Goal: Find specific page/section: Find specific page/section

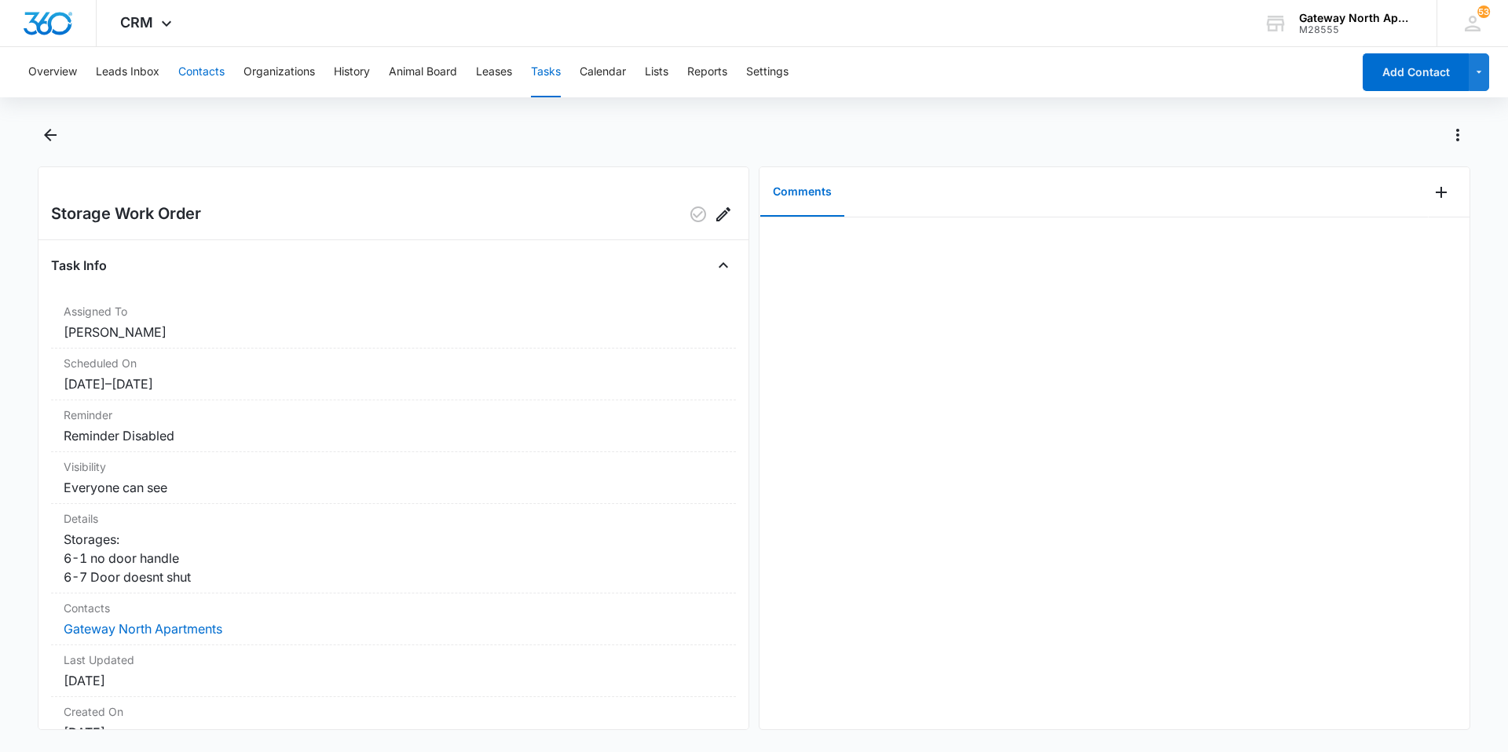
click at [205, 71] on button "Contacts" at bounding box center [201, 72] width 46 height 50
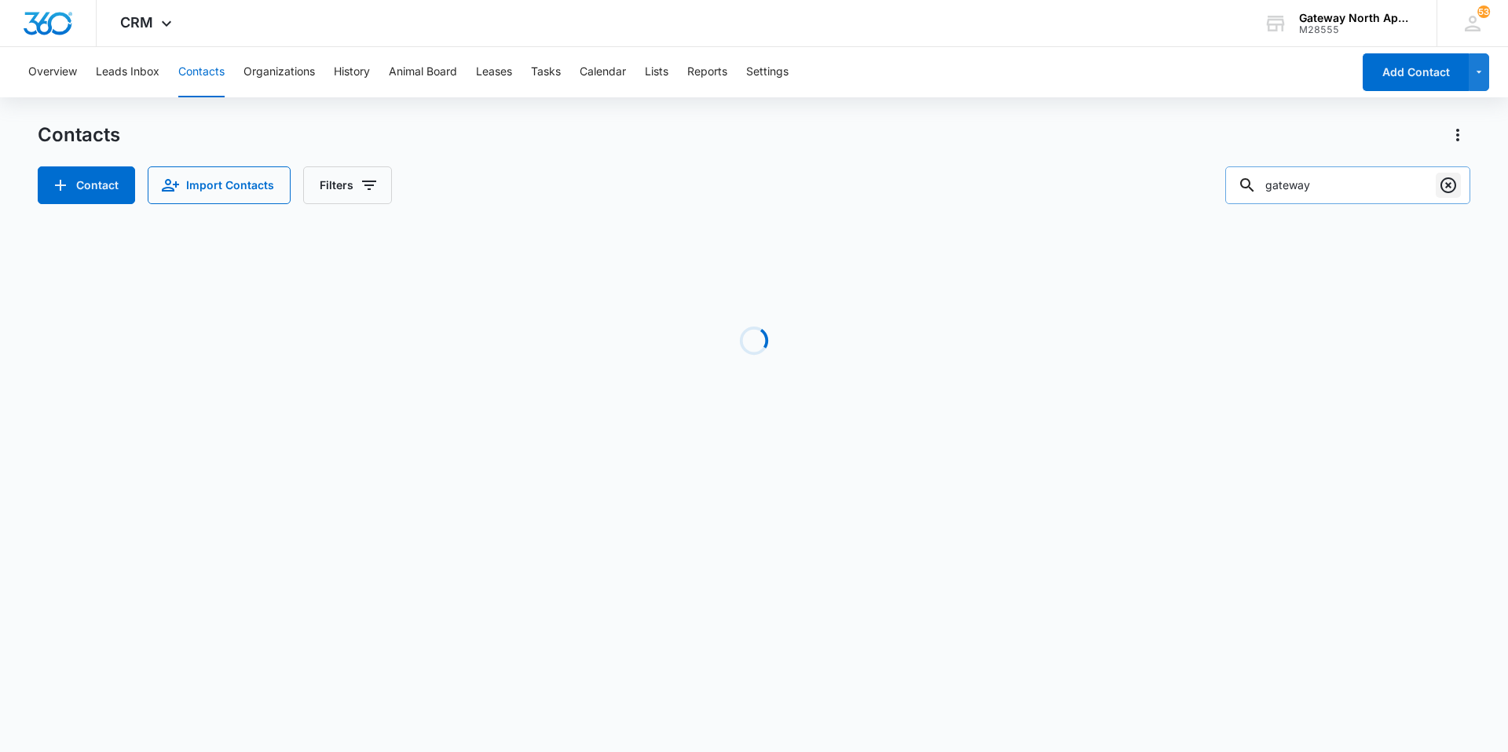
click at [1450, 188] on icon "Clear" at bounding box center [1448, 185] width 16 height 16
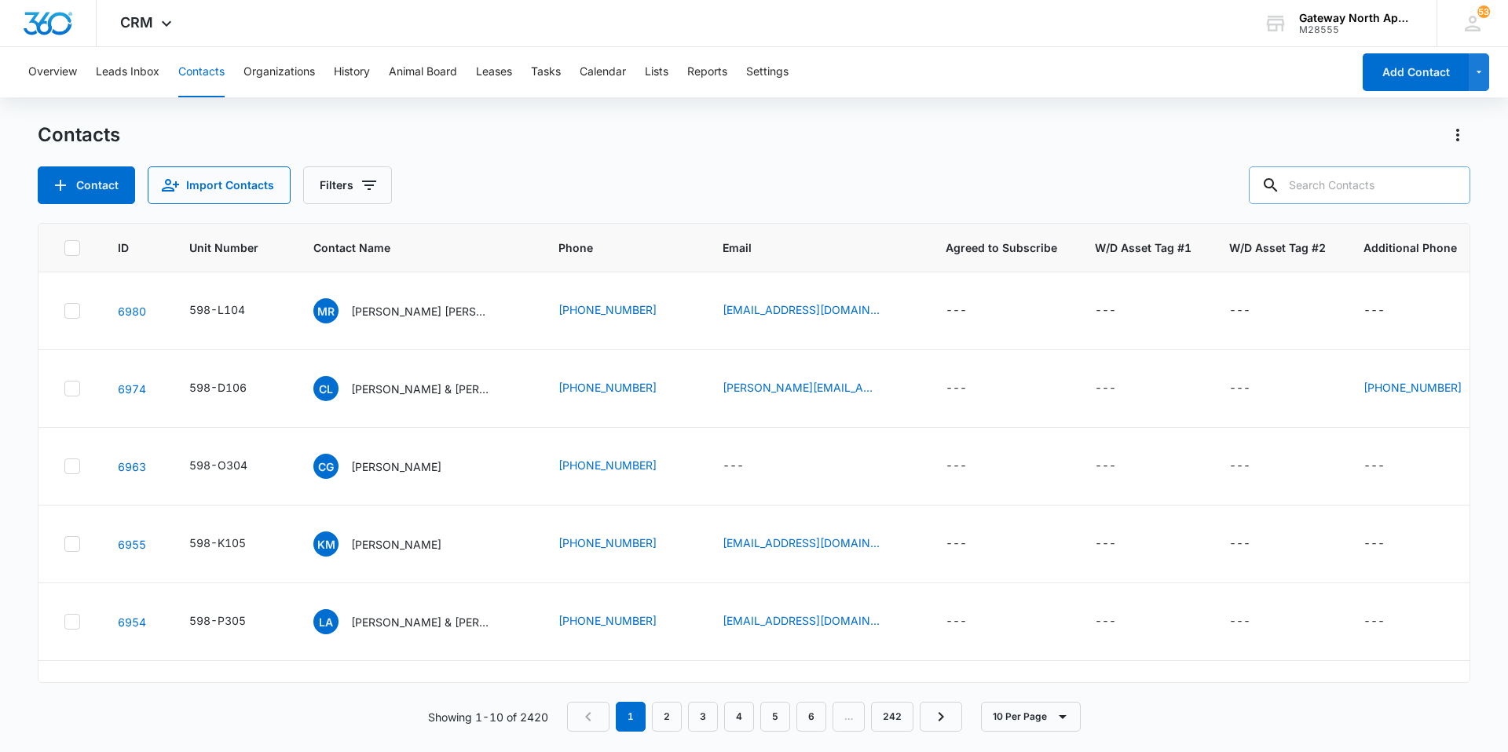
click at [1305, 185] on input "text" at bounding box center [1359, 185] width 221 height 38
type input "i204"
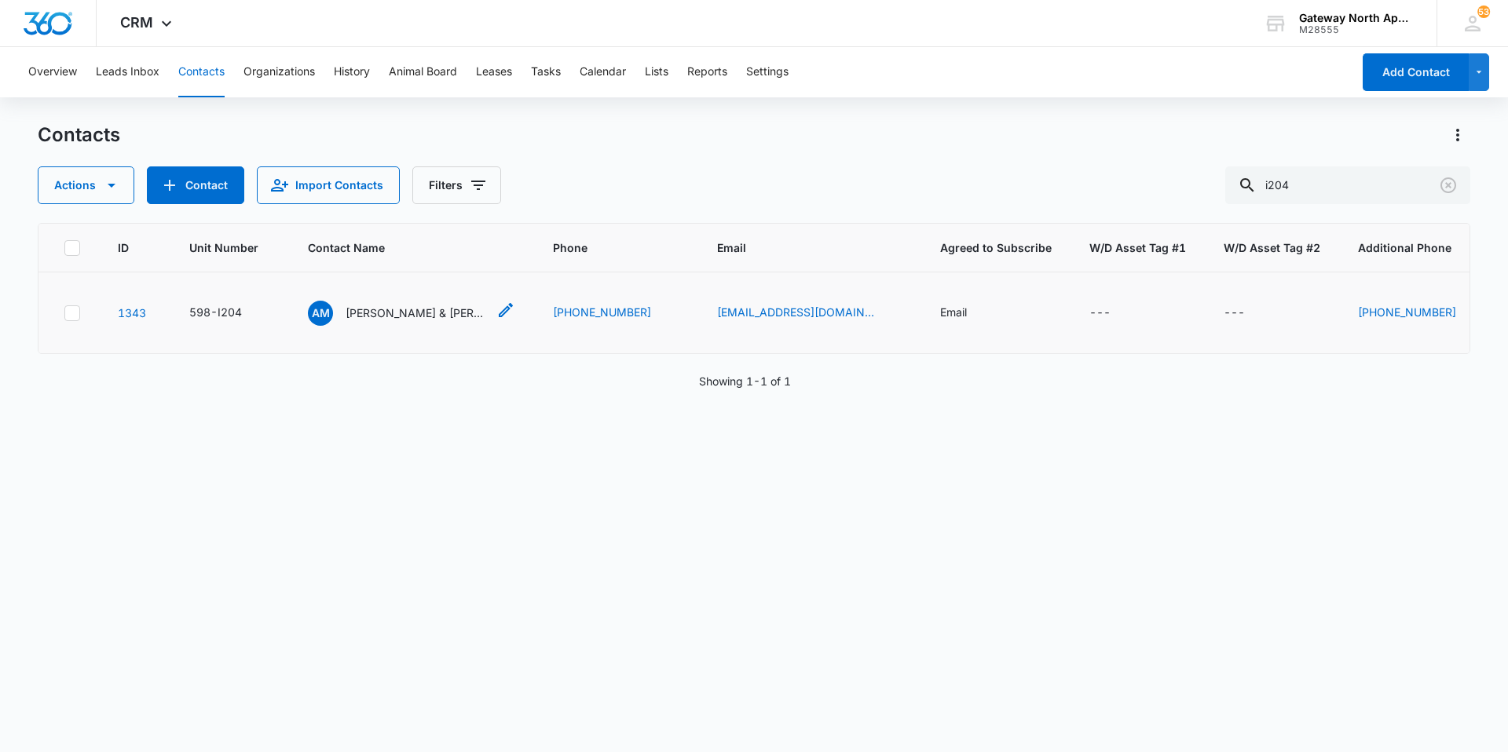
click at [421, 312] on p "[PERSON_NAME] & [PERSON_NAME]" at bounding box center [416, 313] width 141 height 16
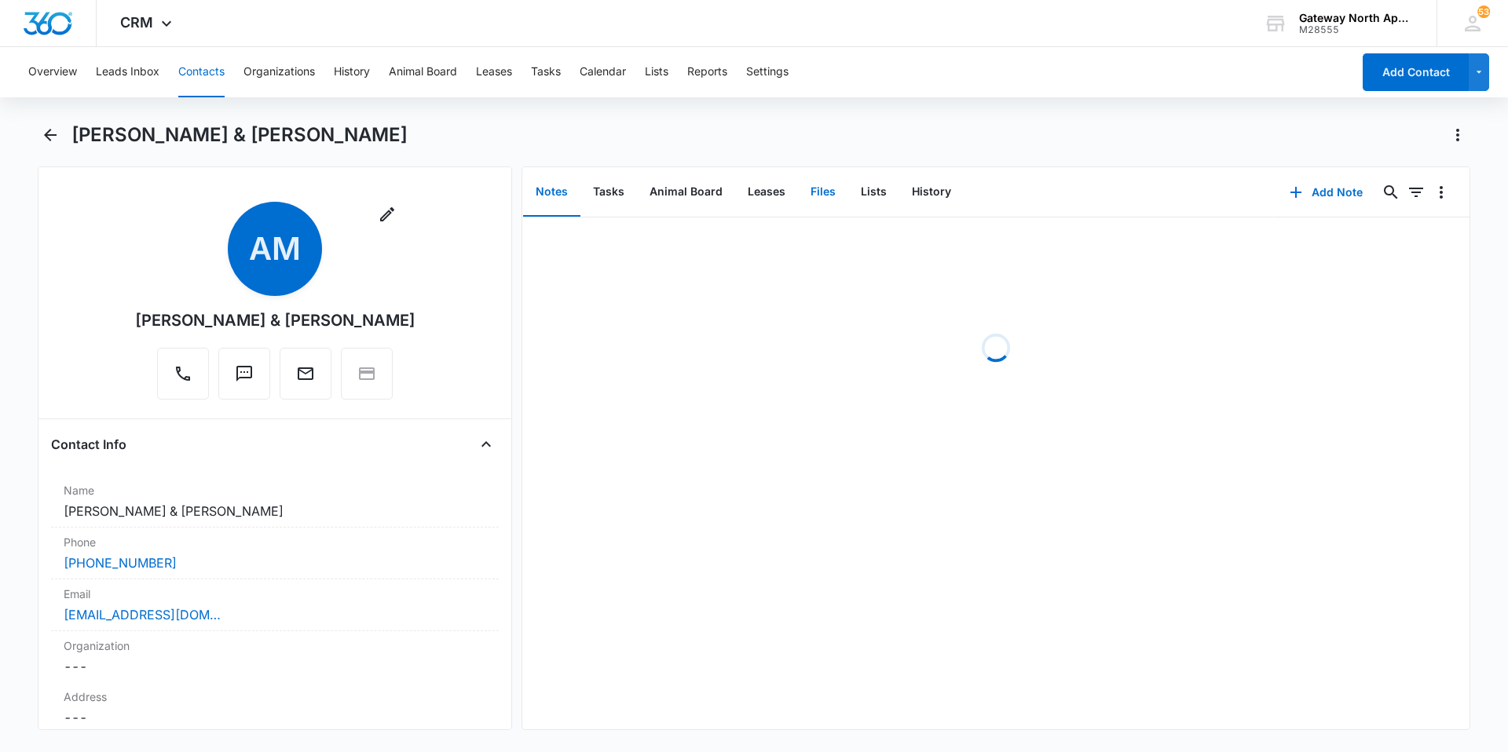
click at [800, 195] on button "Files" at bounding box center [823, 192] width 50 height 49
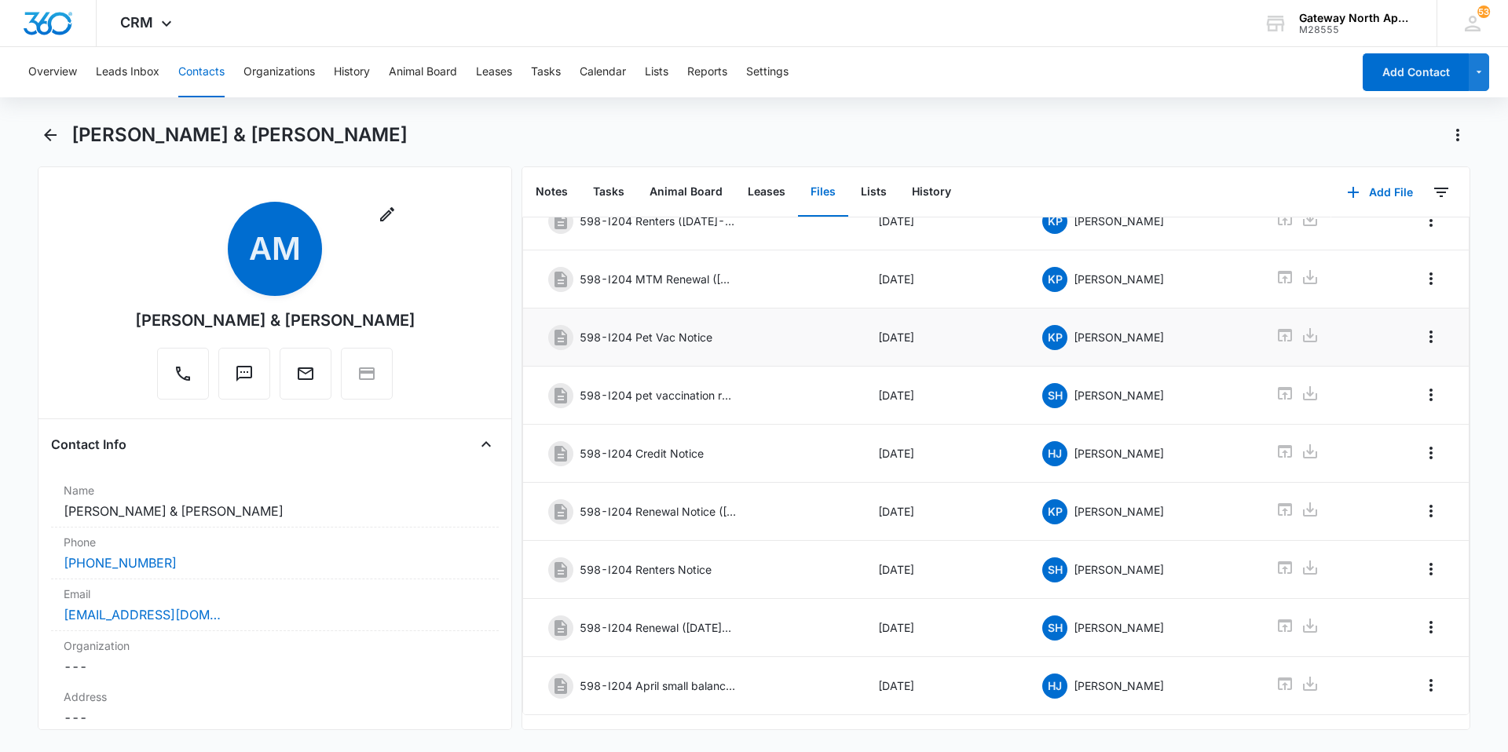
scroll to position [210, 0]
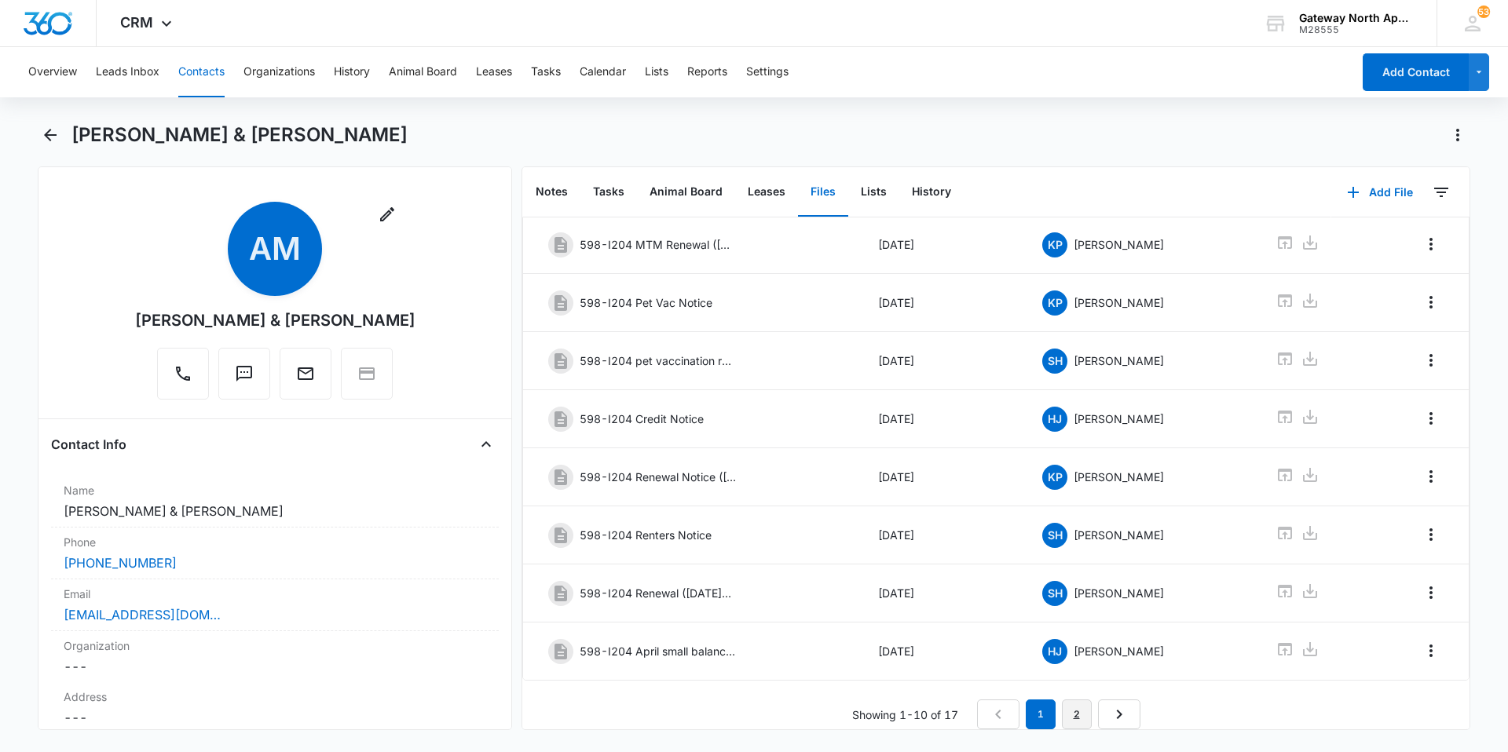
click at [1075, 706] on link "2" at bounding box center [1077, 715] width 30 height 30
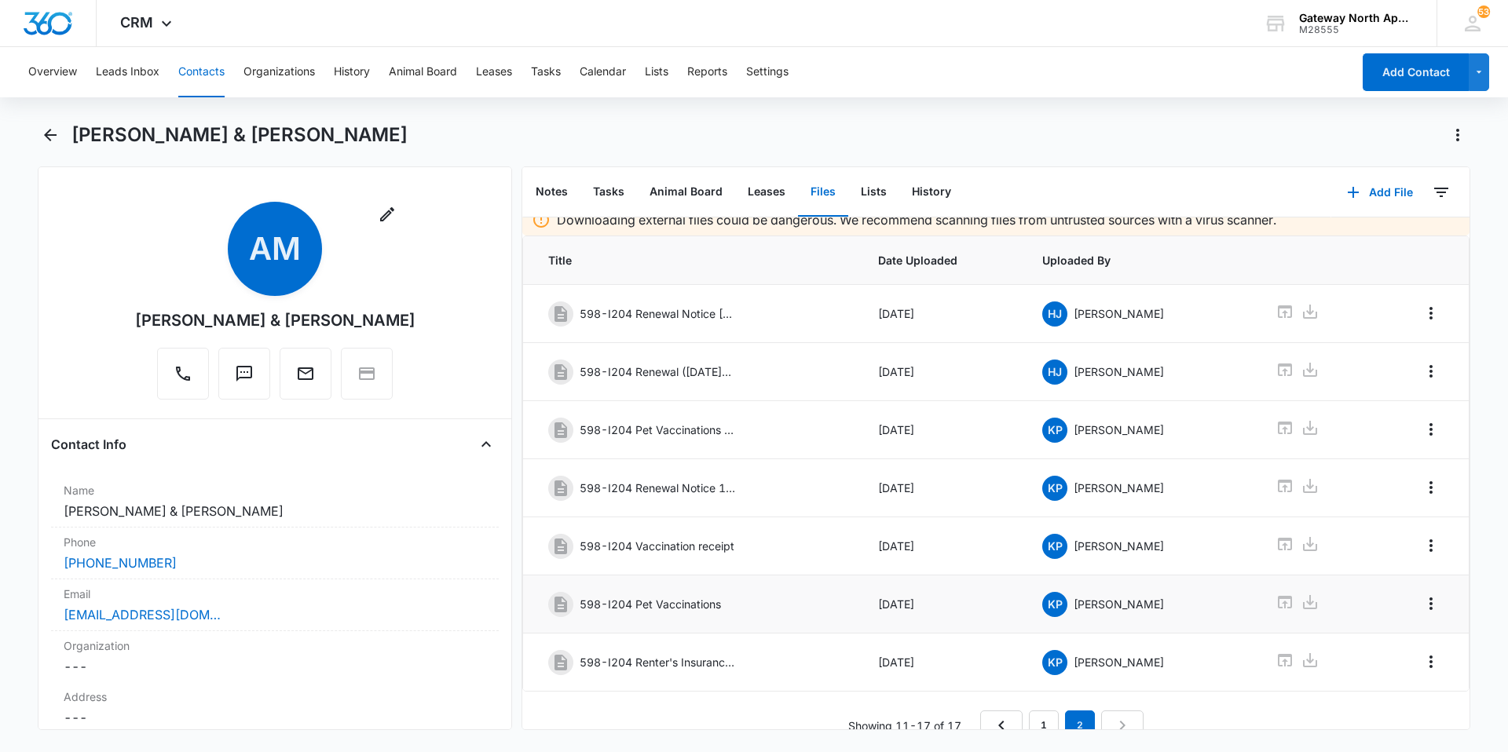
scroll to position [36, 0]
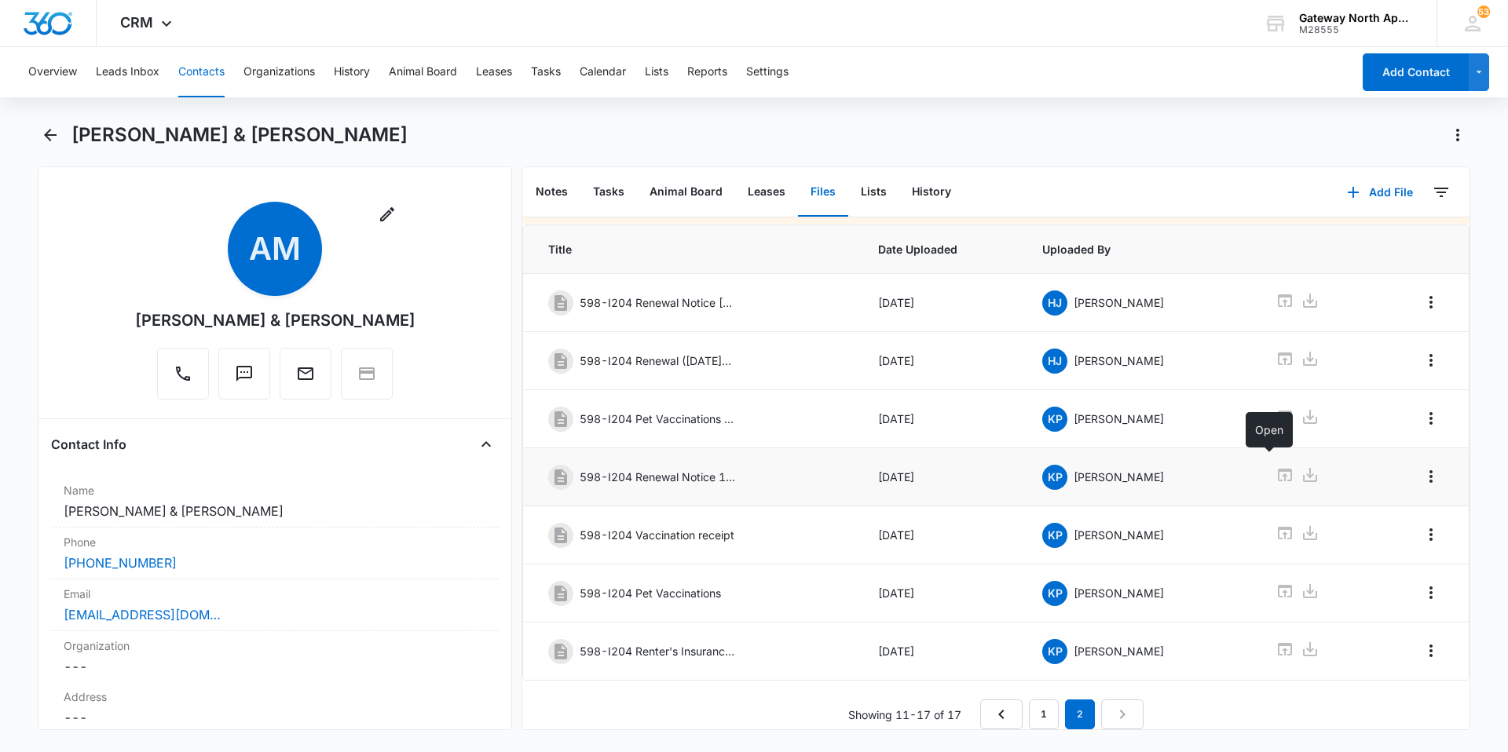
click at [1278, 469] on icon at bounding box center [1285, 475] width 14 height 13
click at [1275, 349] on icon at bounding box center [1284, 358] width 19 height 19
click at [205, 77] on button "Contacts" at bounding box center [201, 72] width 46 height 50
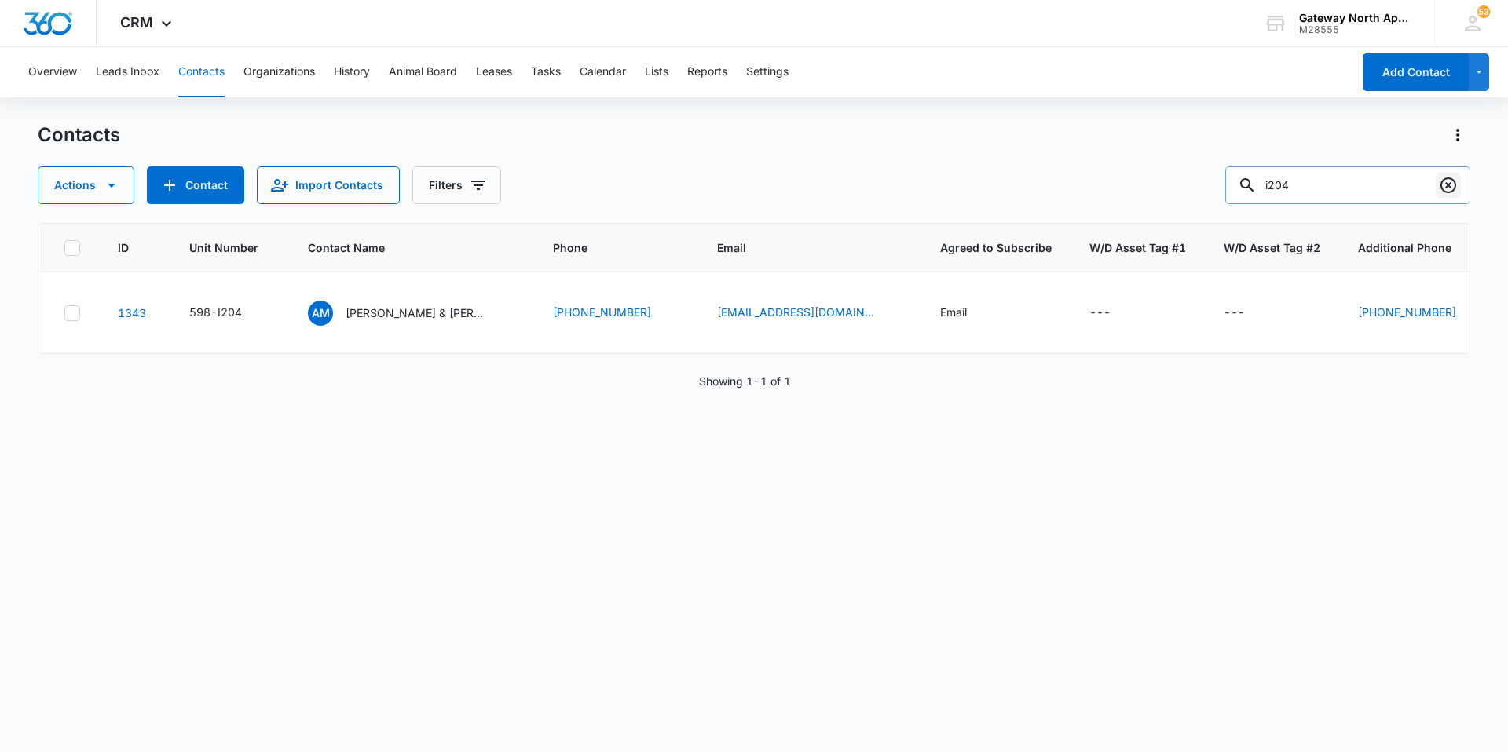
click at [1453, 180] on icon "Clear" at bounding box center [1448, 185] width 16 height 16
